Goal: Information Seeking & Learning: Learn about a topic

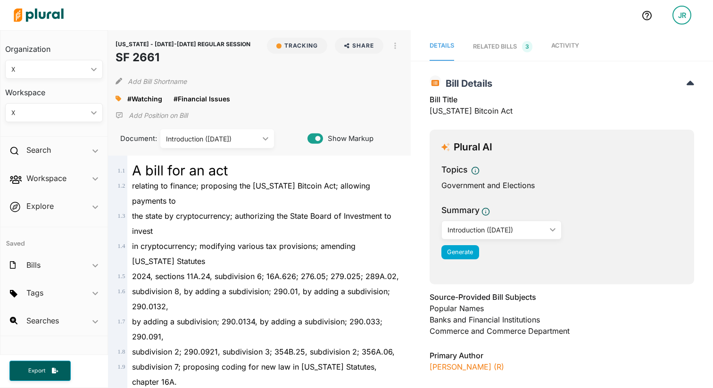
click at [403, 45] on div "MINNESOTA - 2025-2026 REGULAR SESSION SF 2661 Tracking Share Email LinkedIn X F…" at bounding box center [259, 92] width 302 height 125
click at [396, 46] on icon "button" at bounding box center [395, 46] width 2 height 8
click at [405, 90] on link "View Source" at bounding box center [429, 88] width 83 height 22
click at [399, 46] on button "button" at bounding box center [395, 46] width 16 height 16
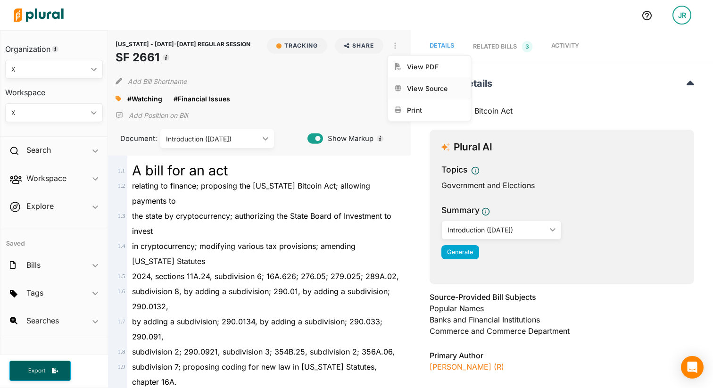
click at [411, 91] on div "View Source" at bounding box center [435, 88] width 57 height 8
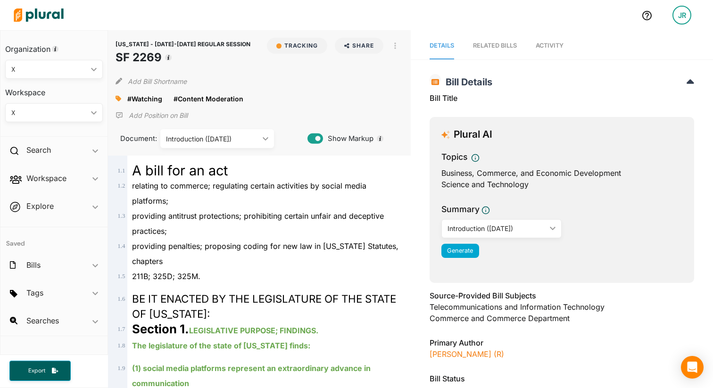
scroll to position [11, 0]
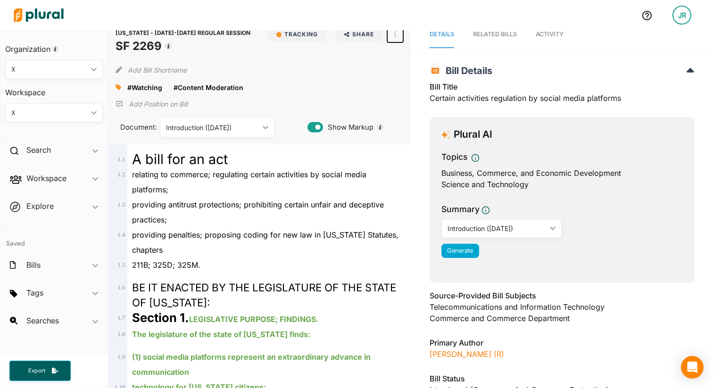
drag, startPoint x: 395, startPoint y: 34, endPoint x: 395, endPoint y: 45, distance: 11.3
click at [395, 34] on icon "button" at bounding box center [395, 34] width 2 height 7
click at [404, 75] on link "View Source" at bounding box center [429, 77] width 83 height 22
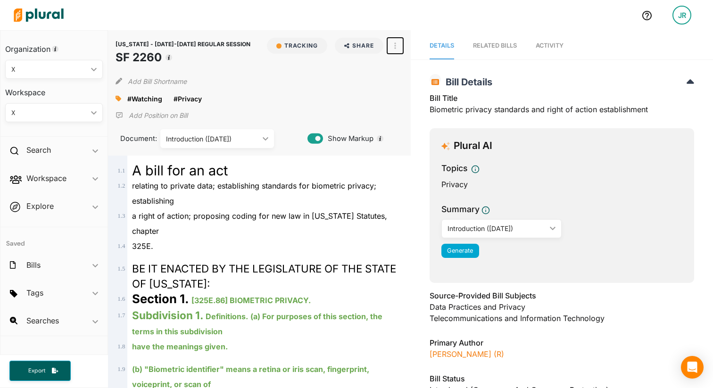
click at [398, 47] on button "button" at bounding box center [395, 46] width 16 height 16
click at [411, 90] on div "View Source" at bounding box center [435, 88] width 57 height 8
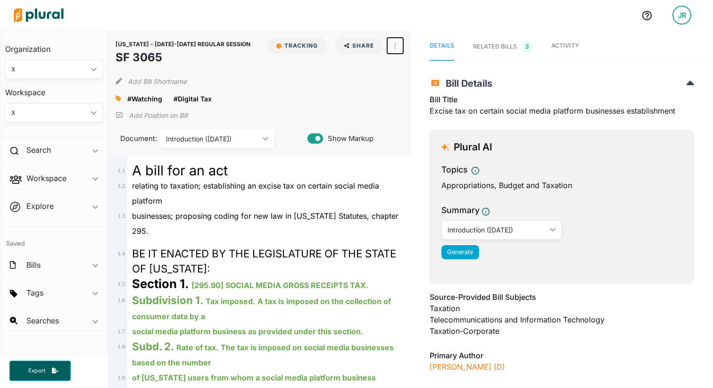
click at [393, 40] on button "button" at bounding box center [395, 46] width 16 height 16
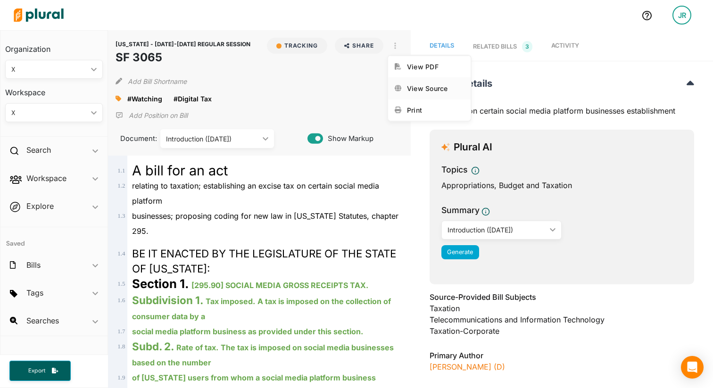
click at [404, 86] on link "View Source" at bounding box center [429, 88] width 83 height 22
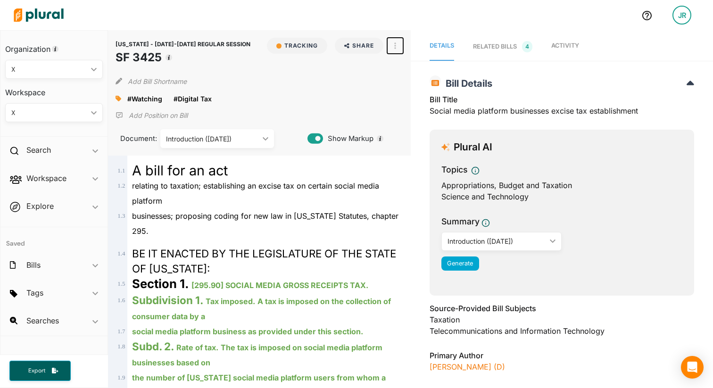
click at [395, 50] on button "button" at bounding box center [395, 46] width 16 height 16
click at [415, 90] on div "View Source" at bounding box center [435, 88] width 57 height 8
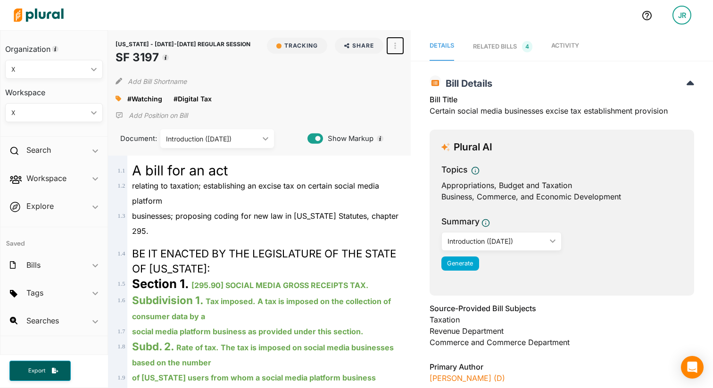
click at [394, 48] on icon "button" at bounding box center [395, 45] width 2 height 7
click at [408, 87] on div "View Source" at bounding box center [435, 88] width 57 height 8
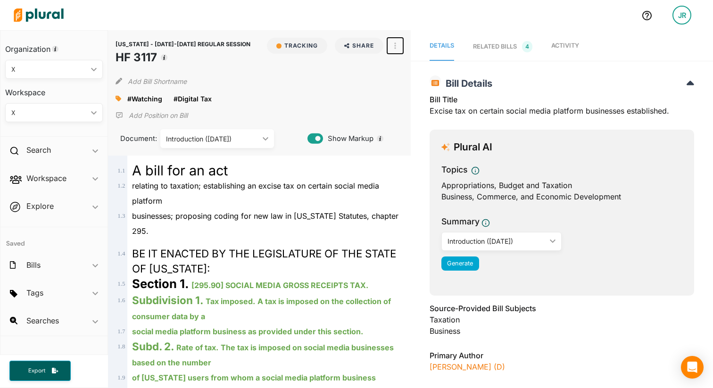
click at [397, 44] on button "button" at bounding box center [395, 46] width 16 height 16
click at [414, 78] on link "View Source" at bounding box center [429, 88] width 83 height 22
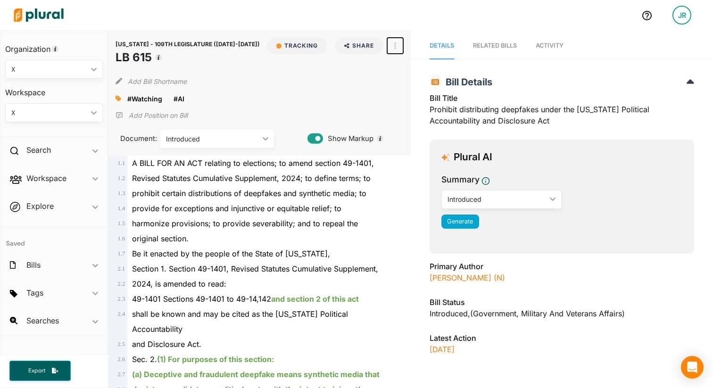
click at [397, 43] on button "button" at bounding box center [395, 46] width 16 height 16
click at [416, 88] on div "View Source" at bounding box center [435, 88] width 57 height 8
